Goal: Transaction & Acquisition: Book appointment/travel/reservation

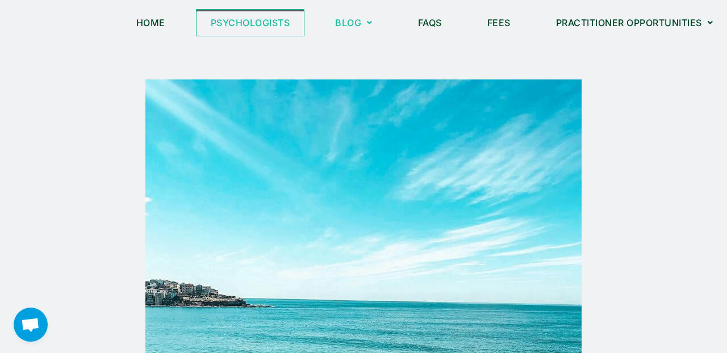
click at [265, 23] on link "Psychologists" at bounding box center [250, 23] width 108 height 26
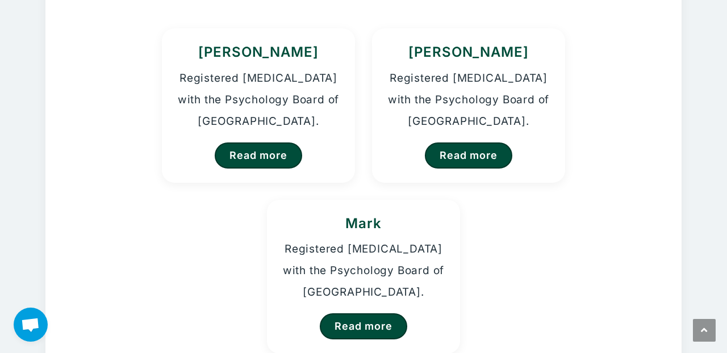
scroll to position [158, 0]
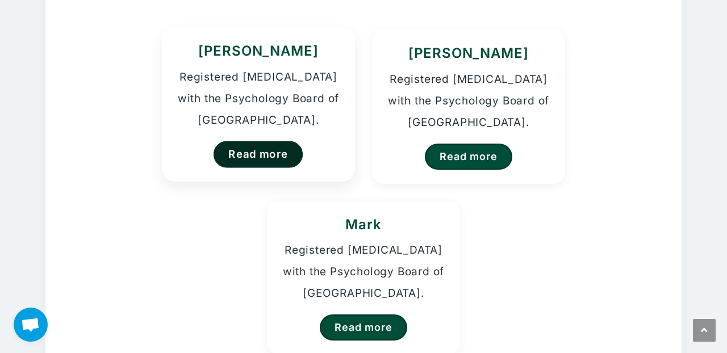
click at [253, 160] on link "Read more" at bounding box center [258, 154] width 90 height 27
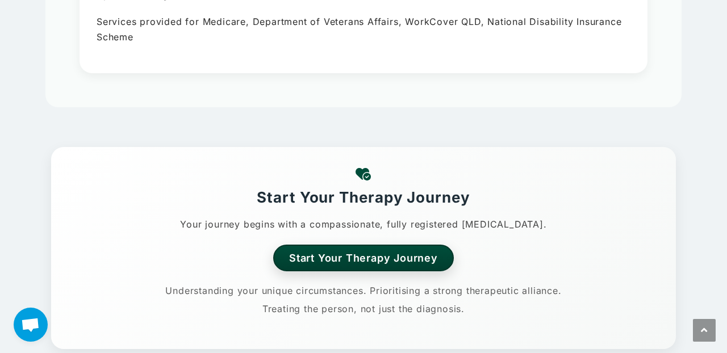
scroll to position [404, 0]
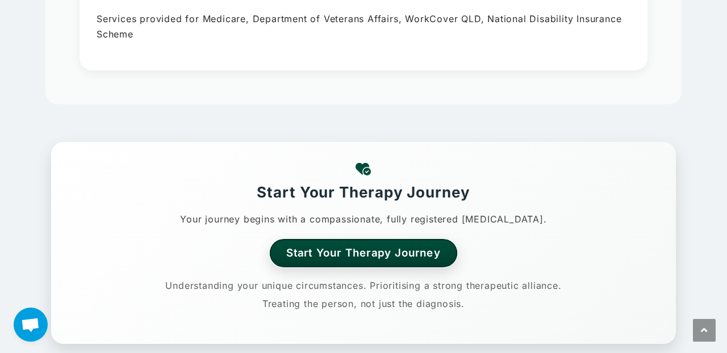
click at [318, 248] on link "Start Your Therapy Journey" at bounding box center [364, 253] width 188 height 28
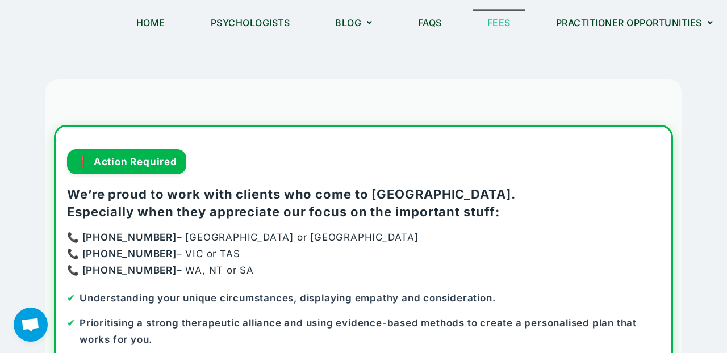
click at [484, 27] on link "Fees" at bounding box center [499, 23] width 52 height 26
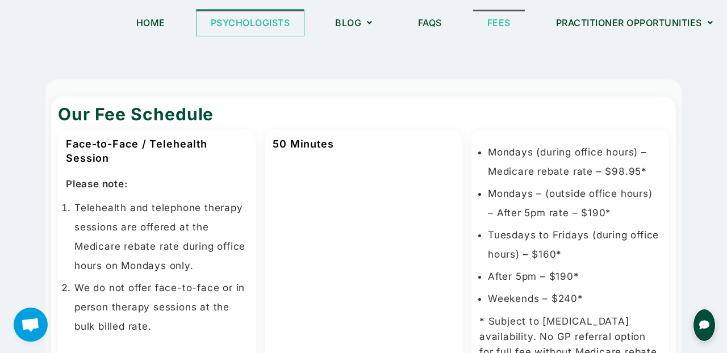
click at [253, 23] on link "Psychologists" at bounding box center [250, 23] width 108 height 26
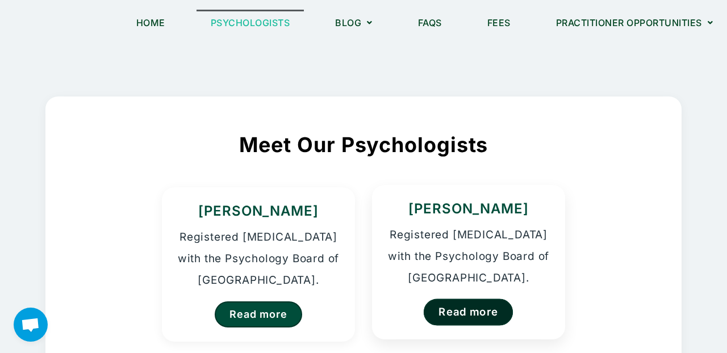
click at [464, 307] on link "Read more" at bounding box center [468, 312] width 90 height 27
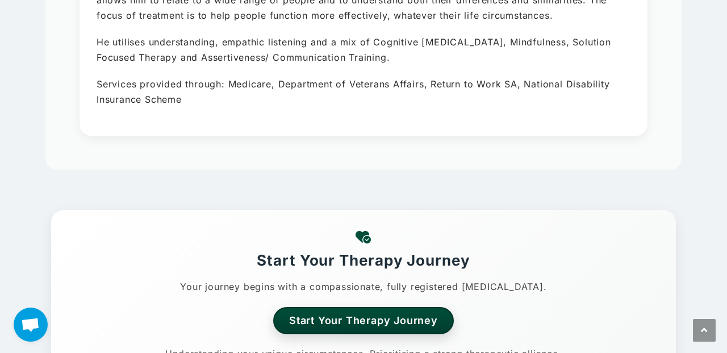
scroll to position [269, 0]
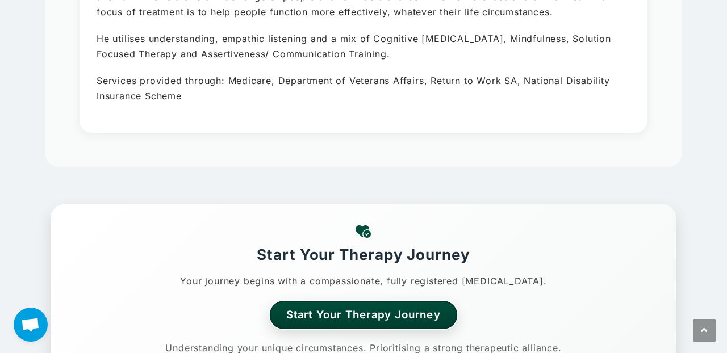
click at [434, 316] on link "Start Your Therapy Journey" at bounding box center [364, 315] width 188 height 28
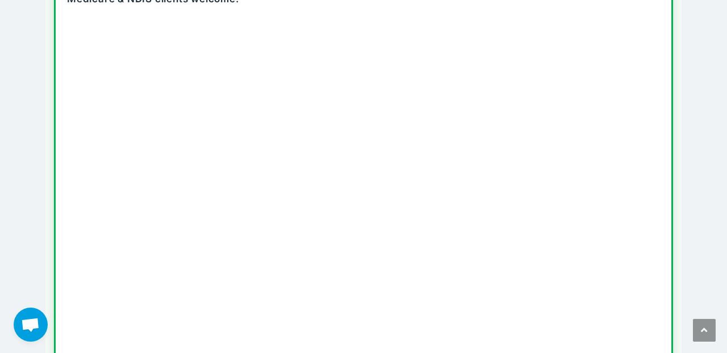
scroll to position [446, 0]
